Goal: Obtain resource: Download file/media

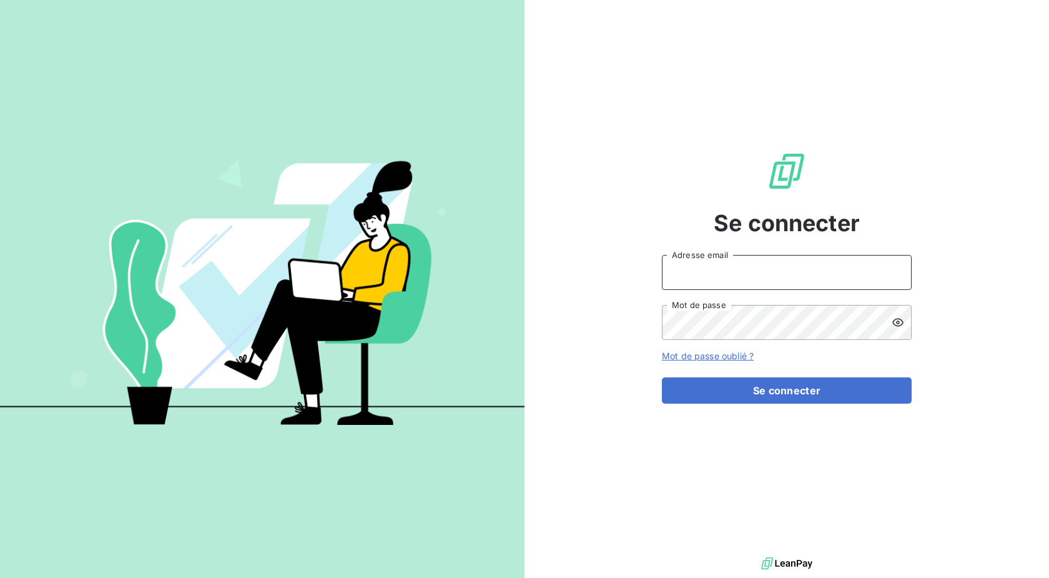
click at [856, 270] on input "Adresse email" at bounding box center [787, 272] width 250 height 35
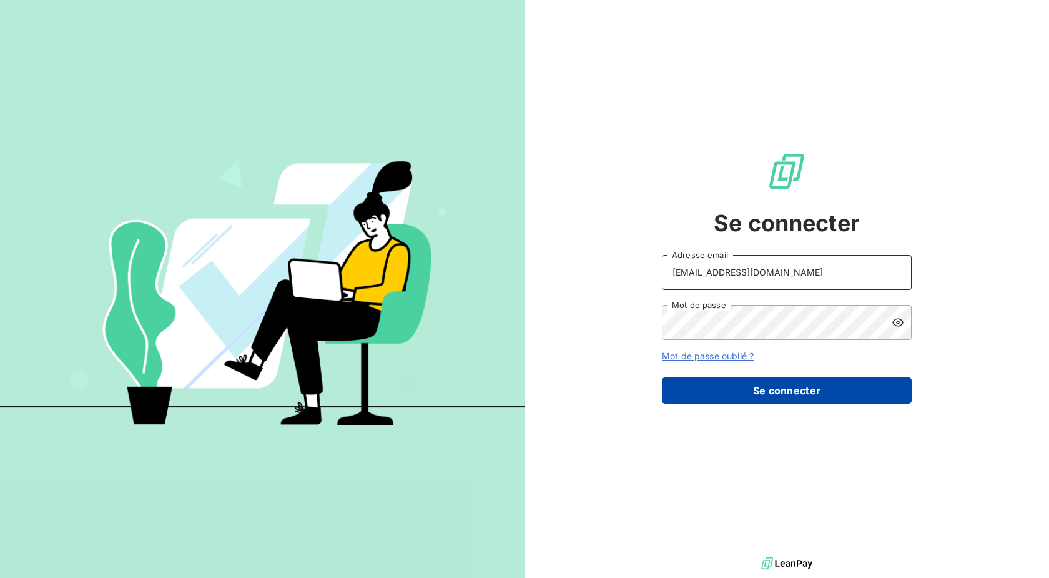
type input "[EMAIL_ADDRESS][DOMAIN_NAME]"
click at [741, 388] on button "Se connecter" at bounding box center [787, 390] width 250 height 26
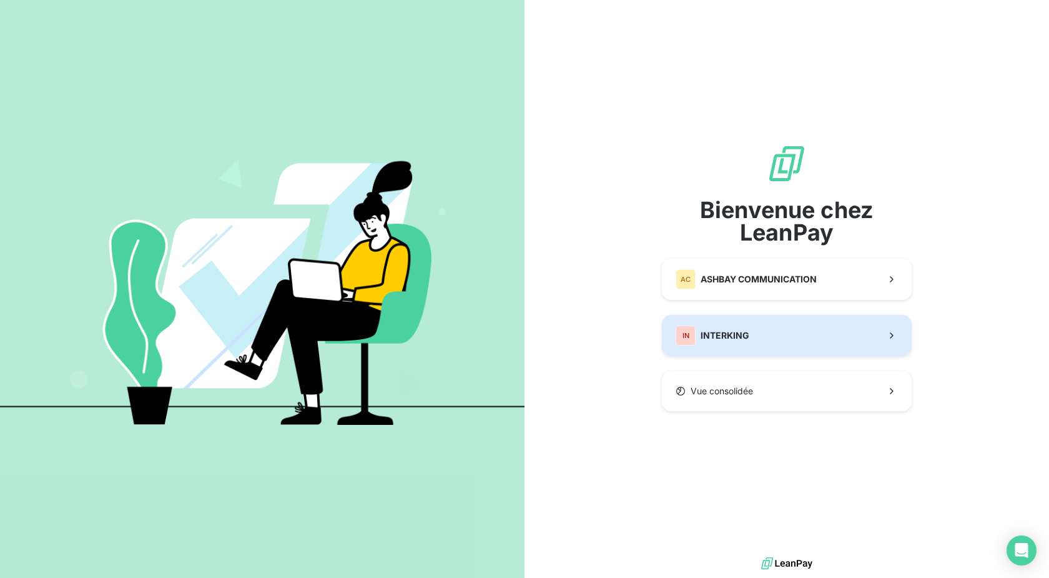
click at [728, 342] on div "IN INTERKING" at bounding box center [713, 335] width 74 height 20
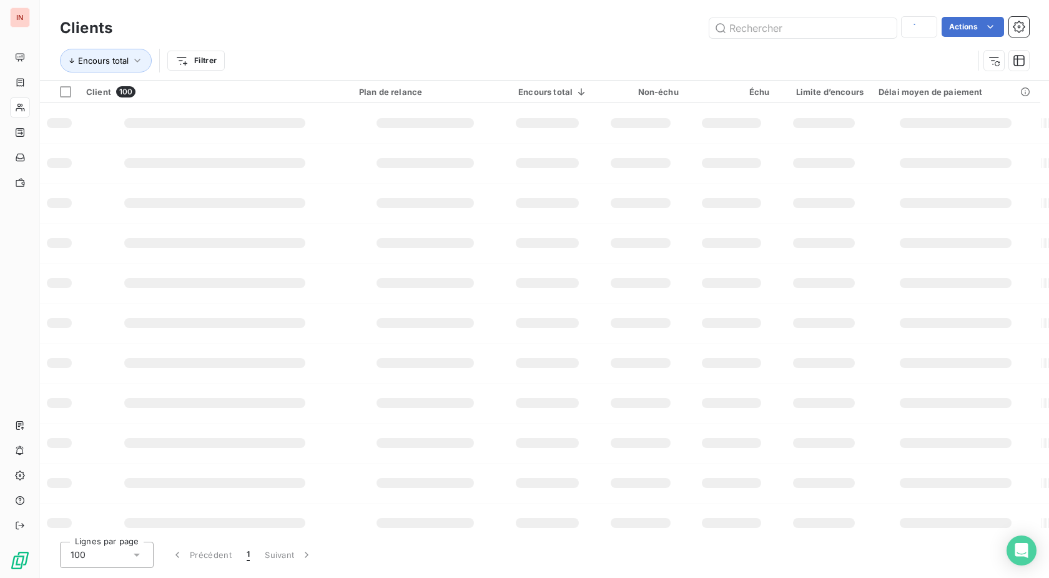
type input "pascal"
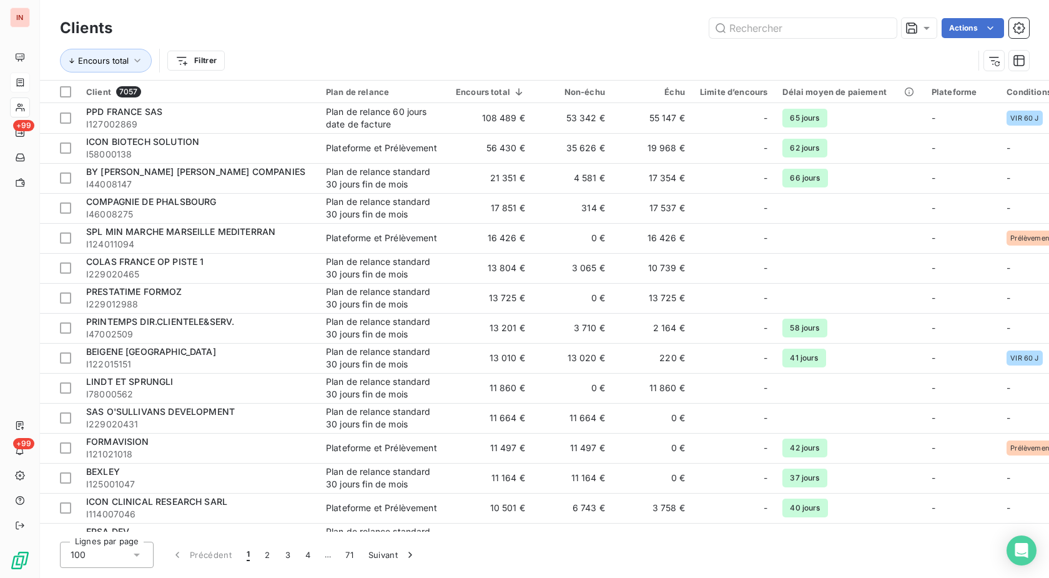
click at [27, 80] on div at bounding box center [20, 82] width 20 height 20
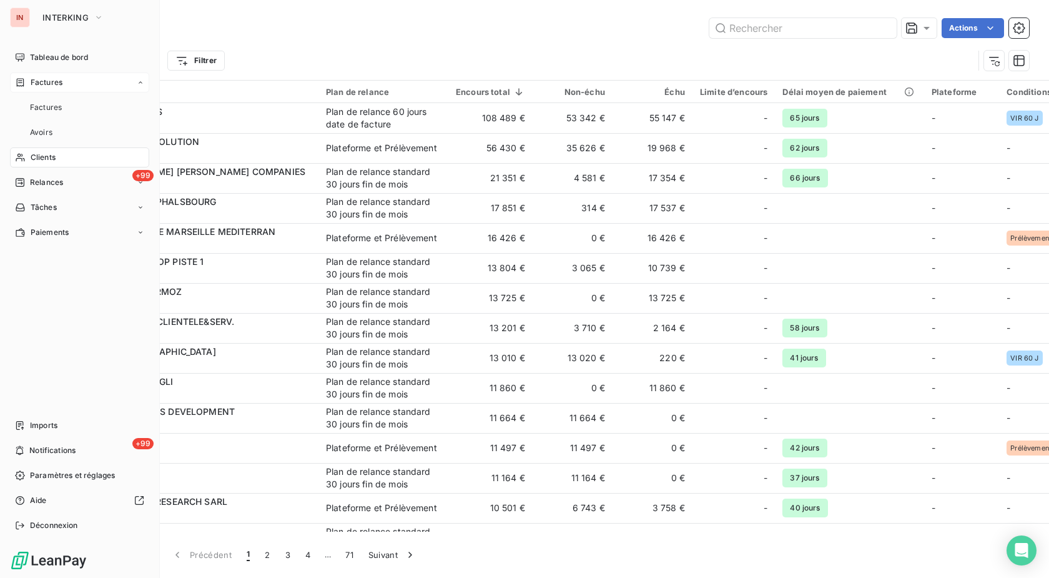
click at [27, 88] on div "Factures" at bounding box center [79, 82] width 139 height 20
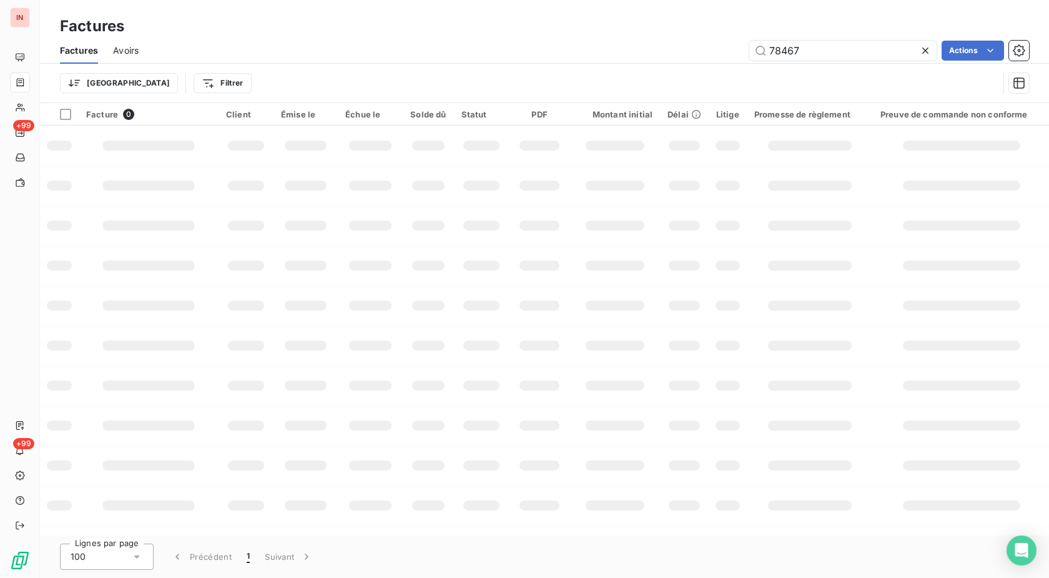
drag, startPoint x: 814, startPoint y: 49, endPoint x: 667, endPoint y: 59, distance: 147.2
click at [750, 58] on input "78467" at bounding box center [843, 51] width 187 height 20
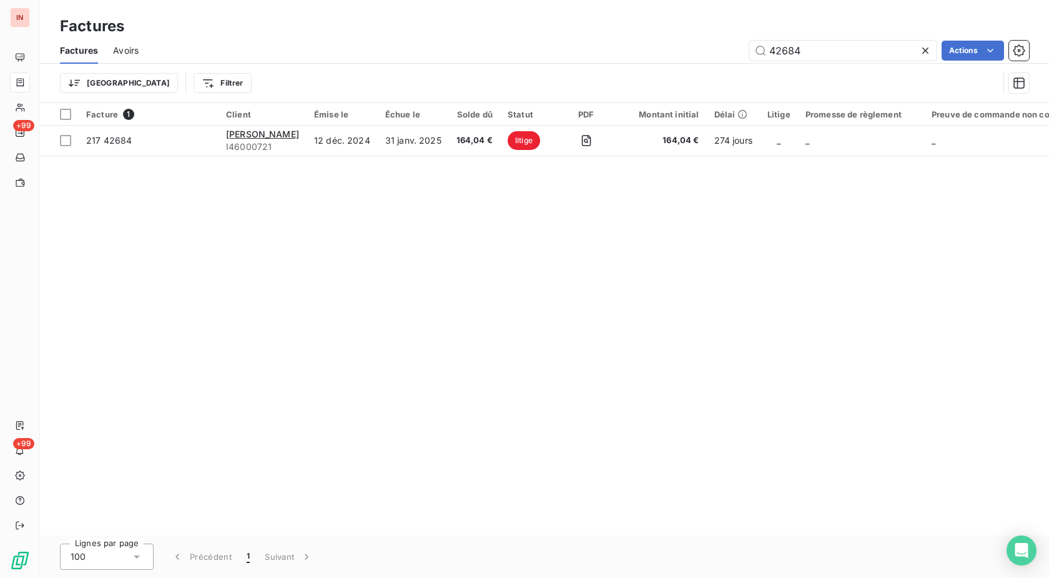
type input "42684"
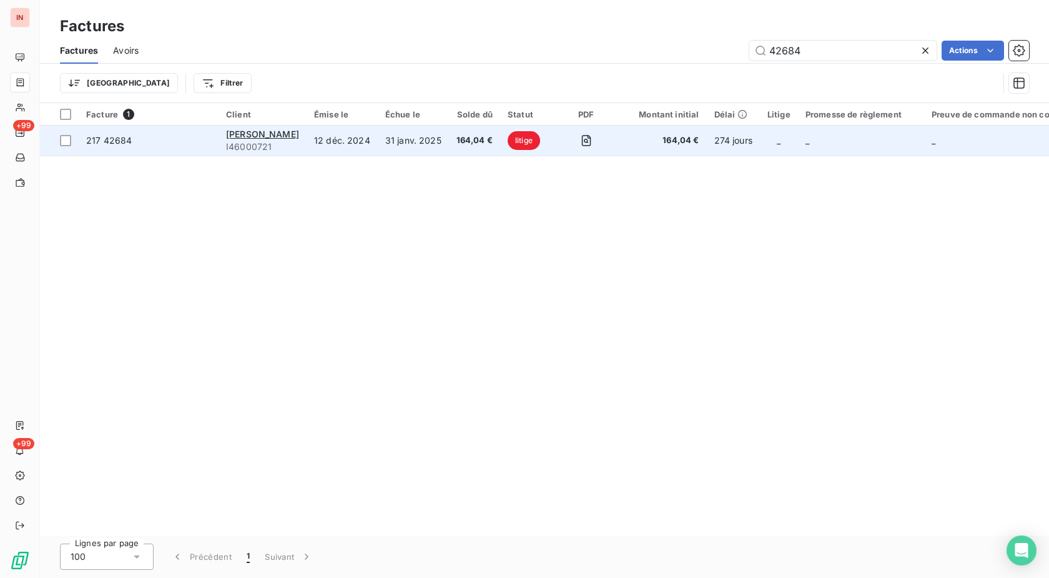
click at [355, 136] on td "12 déc. 2024" at bounding box center [342, 141] width 71 height 30
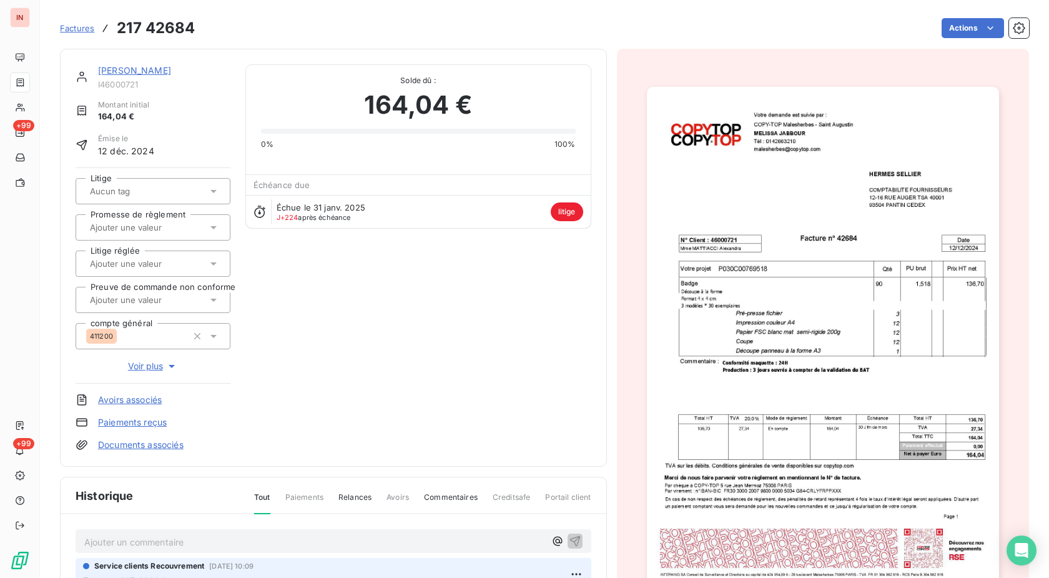
click at [880, 387] on img "button" at bounding box center [823, 336] width 352 height 498
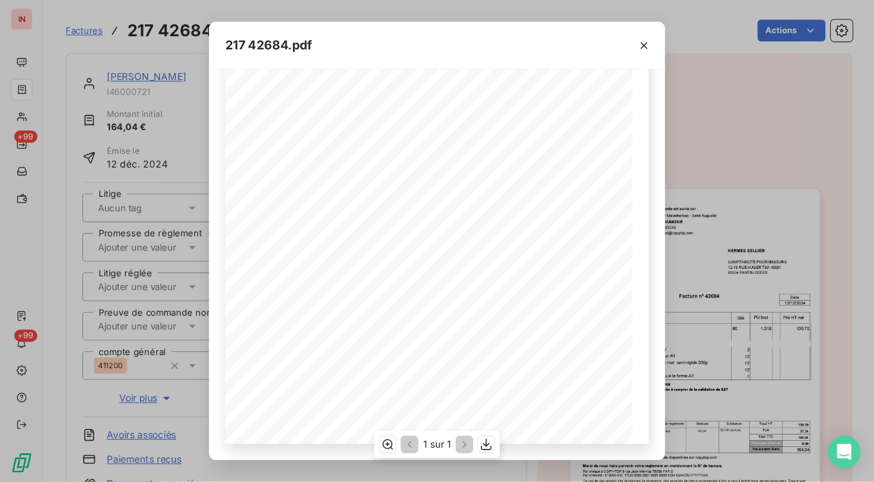
scroll to position [201, 0]
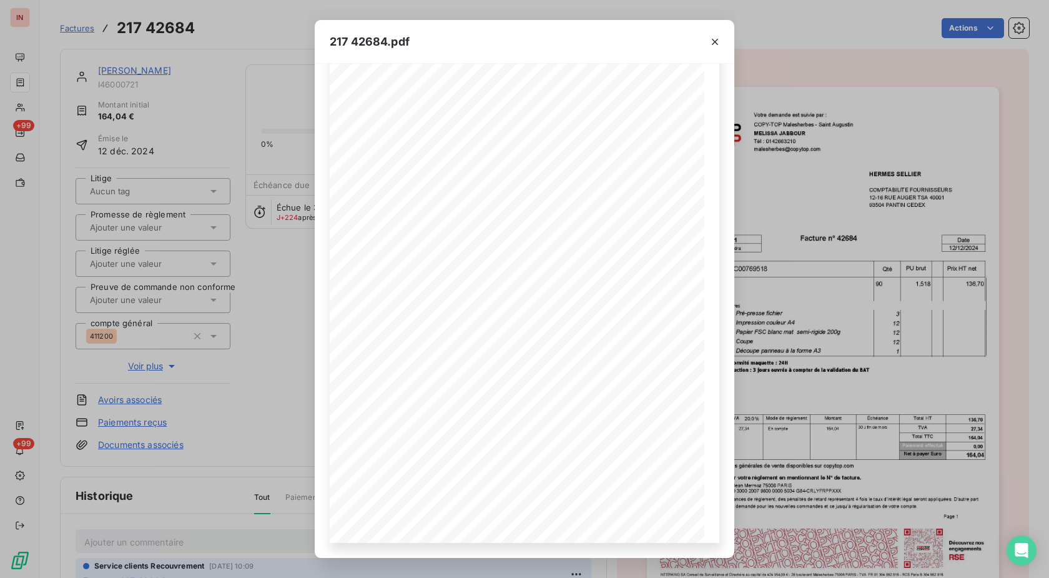
click at [796, 220] on div "217 42684.pdf COMPTABILITE FOURNISSEURS [STREET_ADDRESS] CEDEX HERMES SELLIER T…" at bounding box center [524, 289] width 1049 height 578
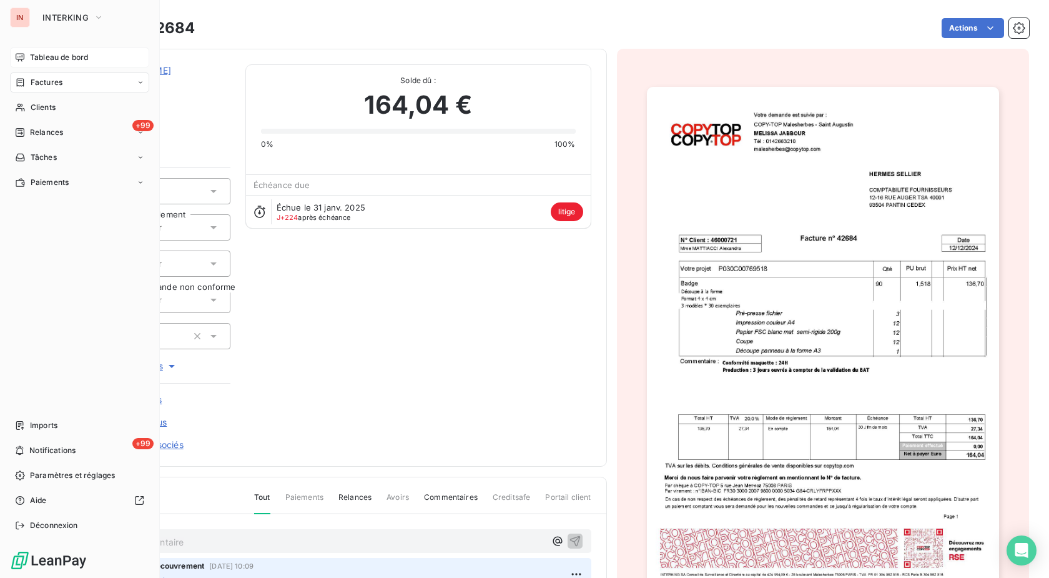
click at [28, 54] on div "Tableau de bord" at bounding box center [79, 57] width 139 height 20
